Goal: Check status: Check status

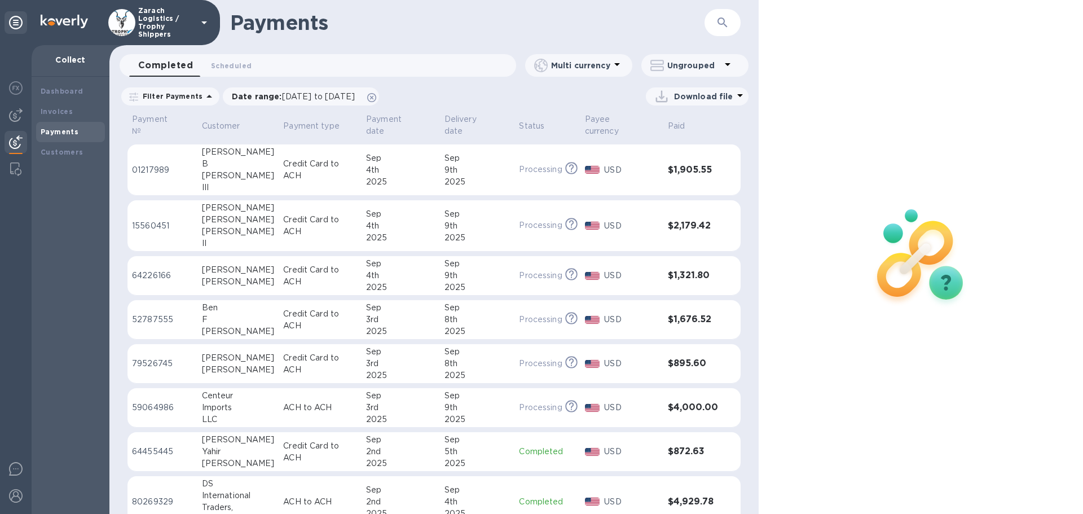
scroll to position [169, 0]
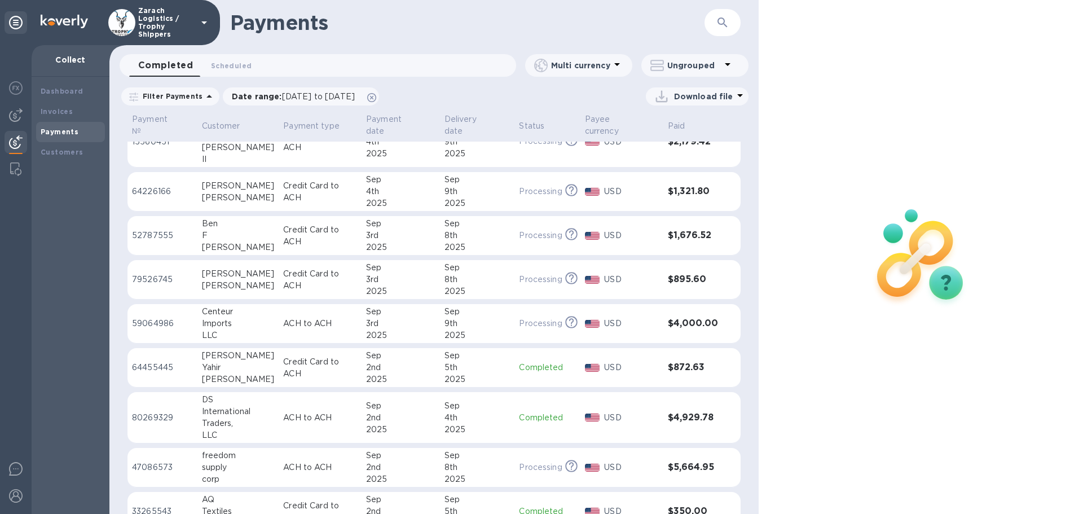
click at [158, 362] on p "64455445" at bounding box center [162, 368] width 61 height 12
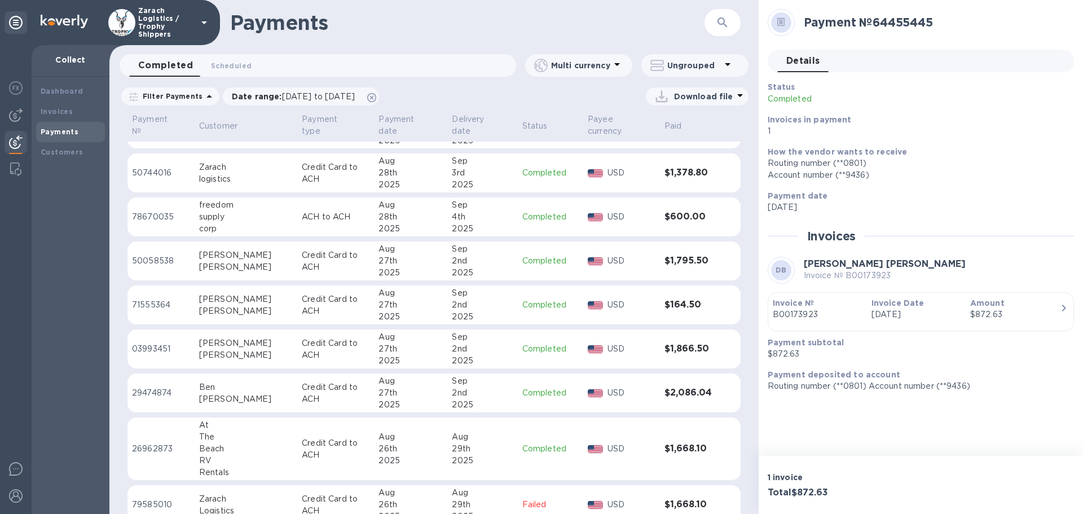
scroll to position [495, 0]
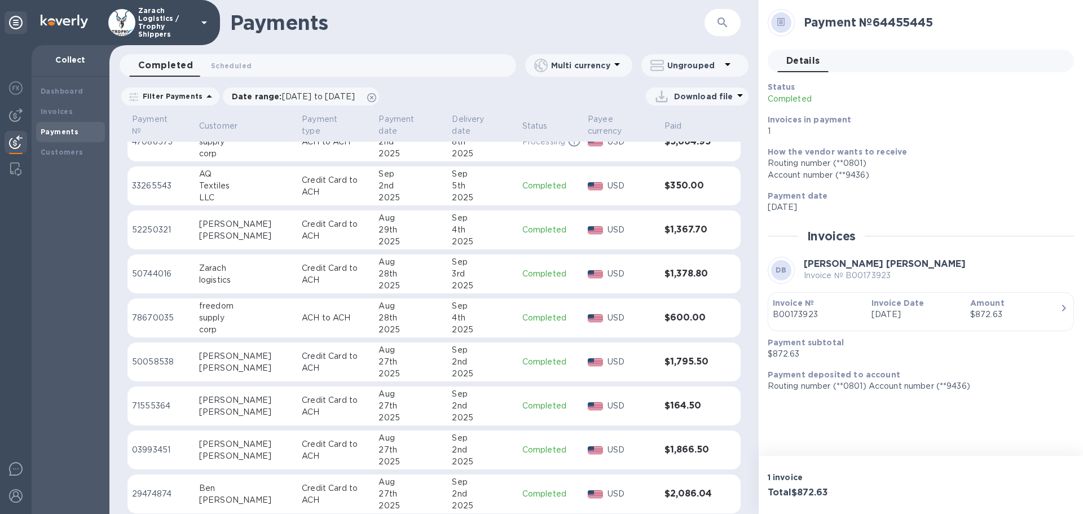
click at [159, 180] on p "33265543" at bounding box center [161, 186] width 58 height 12
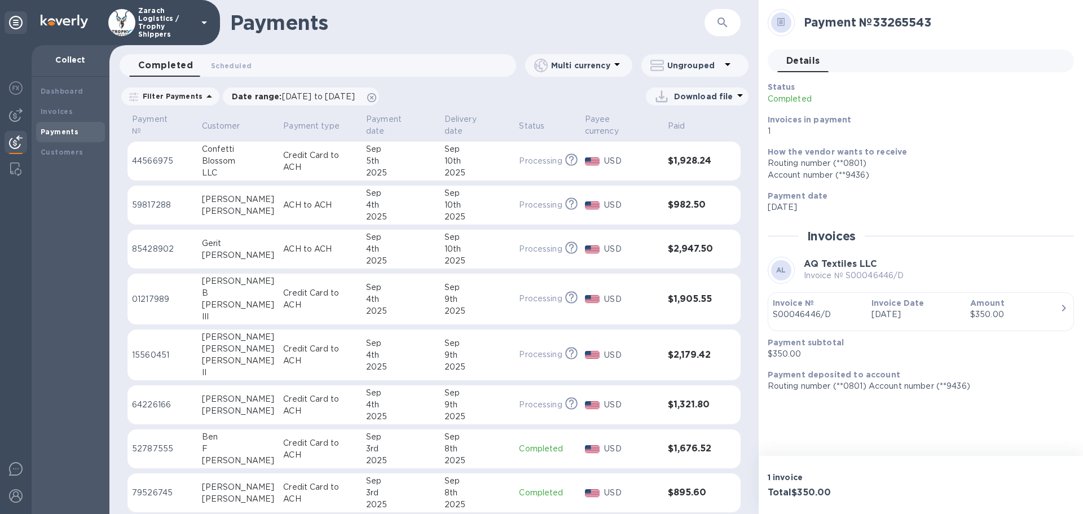
click at [165, 155] on p "44566975" at bounding box center [162, 161] width 61 height 12
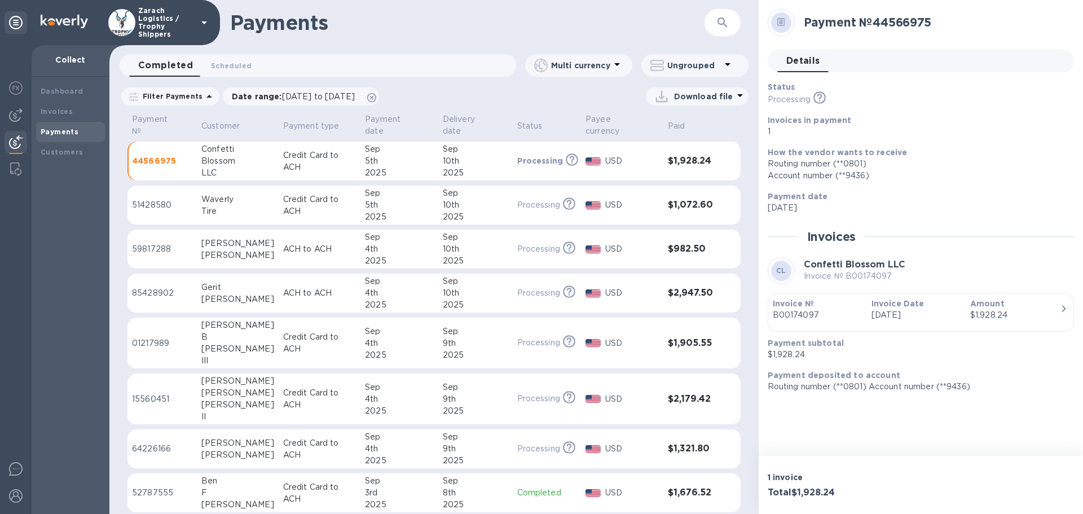
drag, startPoint x: 150, startPoint y: 195, endPoint x: 171, endPoint y: 193, distance: 20.9
click at [150, 199] on p "51428580" at bounding box center [162, 205] width 60 height 12
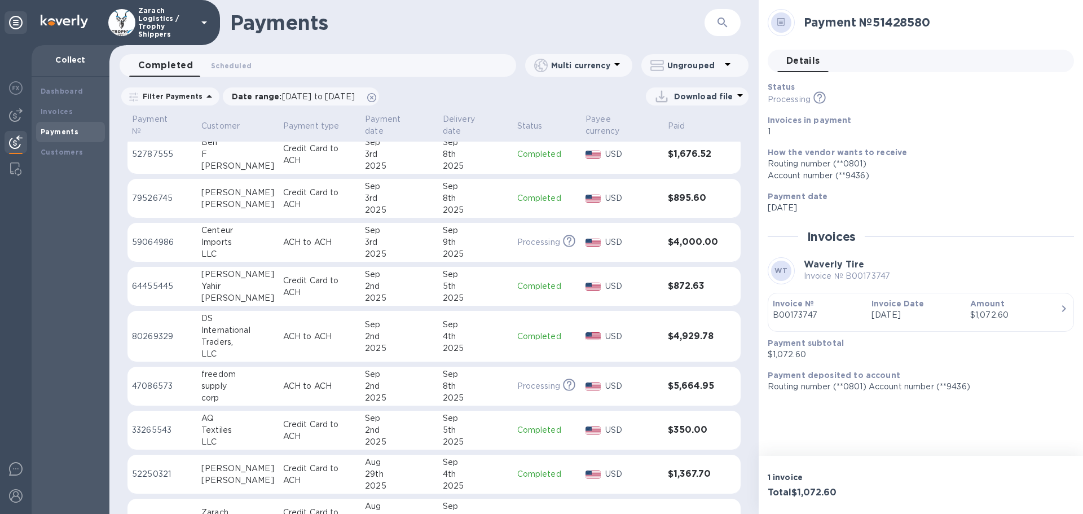
scroll to position [395, 0]
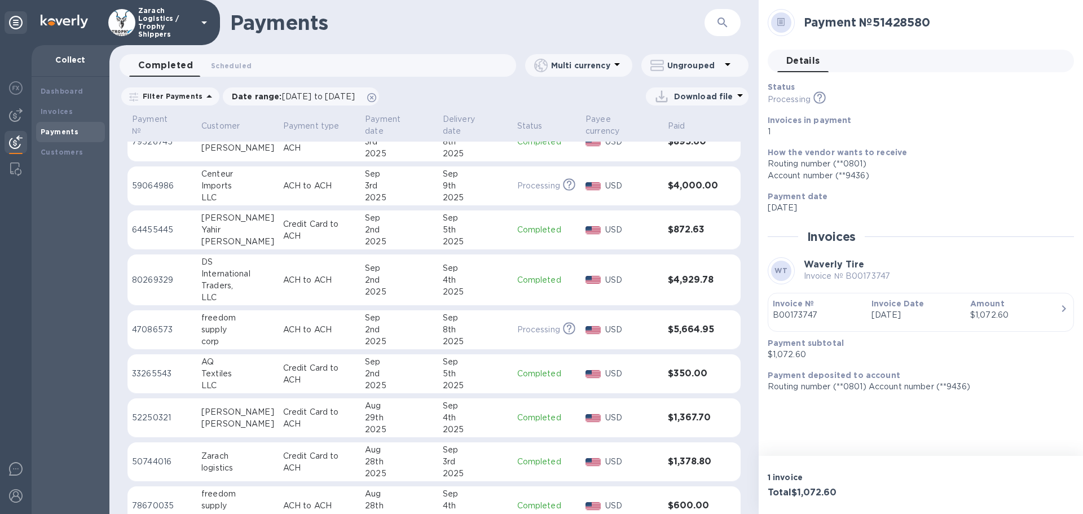
click at [159, 412] on p "52250321" at bounding box center [162, 418] width 60 height 12
